Goal: Navigation & Orientation: Find specific page/section

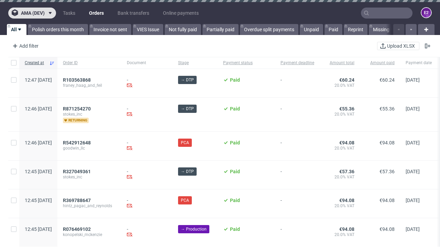
click at [32, 13] on span "ama (dev)" at bounding box center [33, 13] width 24 height 5
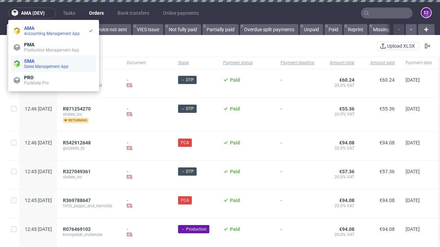
click at [54, 64] on span "Sales Management App" at bounding box center [58, 66] width 69 height 5
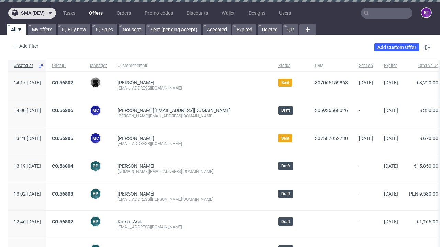
click at [32, 13] on span "sma (dev)" at bounding box center [33, 13] width 24 height 5
